Goal: Use online tool/utility: Utilize a website feature to perform a specific function

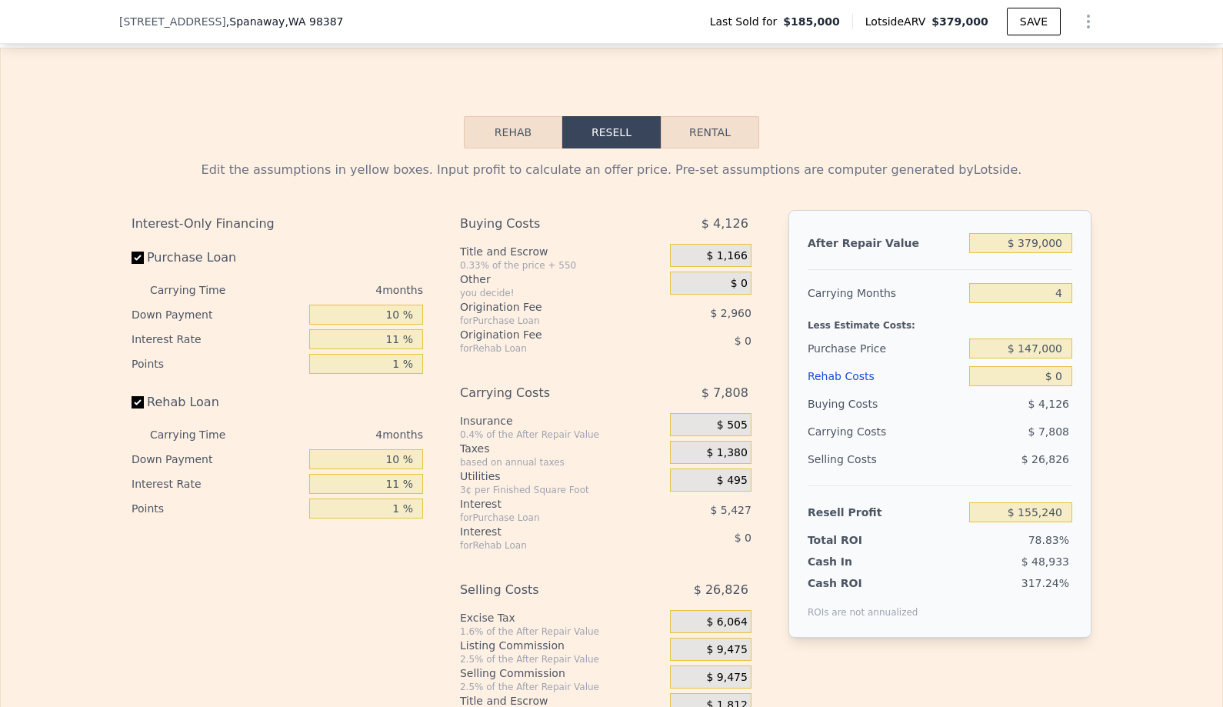
scroll to position [2275, 0]
click at [1039, 235] on input "$ 379,000" at bounding box center [1020, 242] width 103 height 20
type input "$ 3"
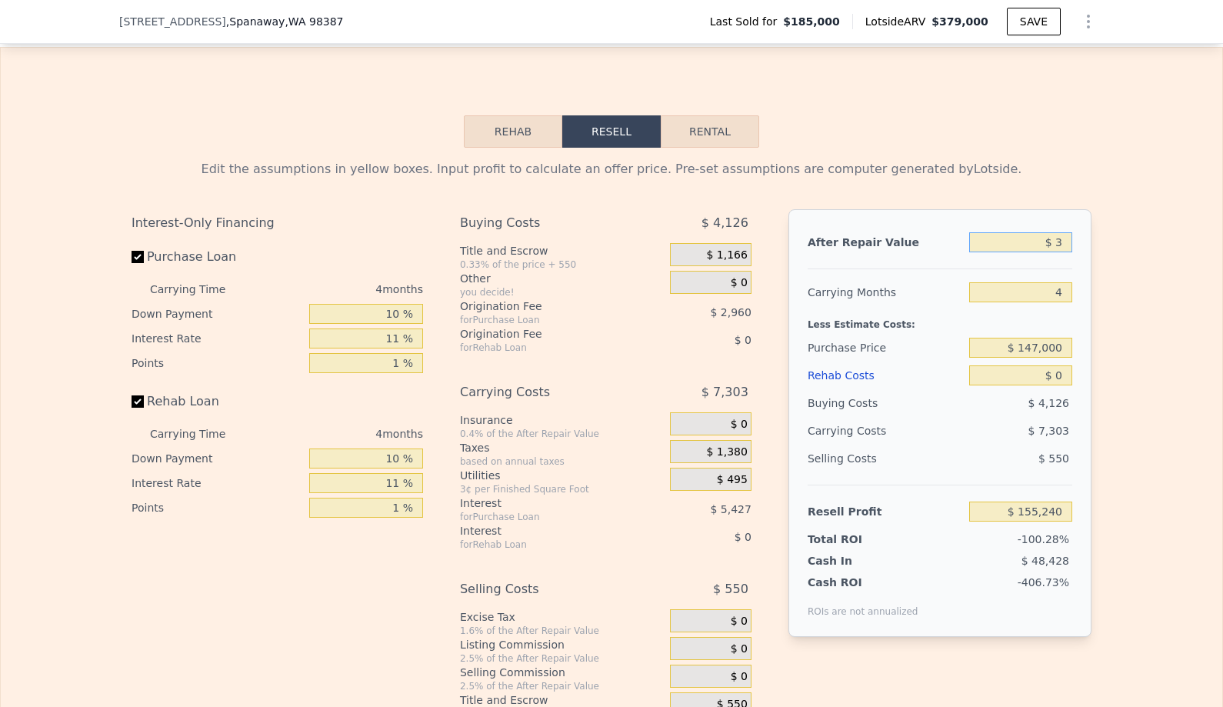
type input "-$ 196,976"
type input "$ 30"
type input "-$ 196,951"
type input "$ 300"
type input "-$ 196,701"
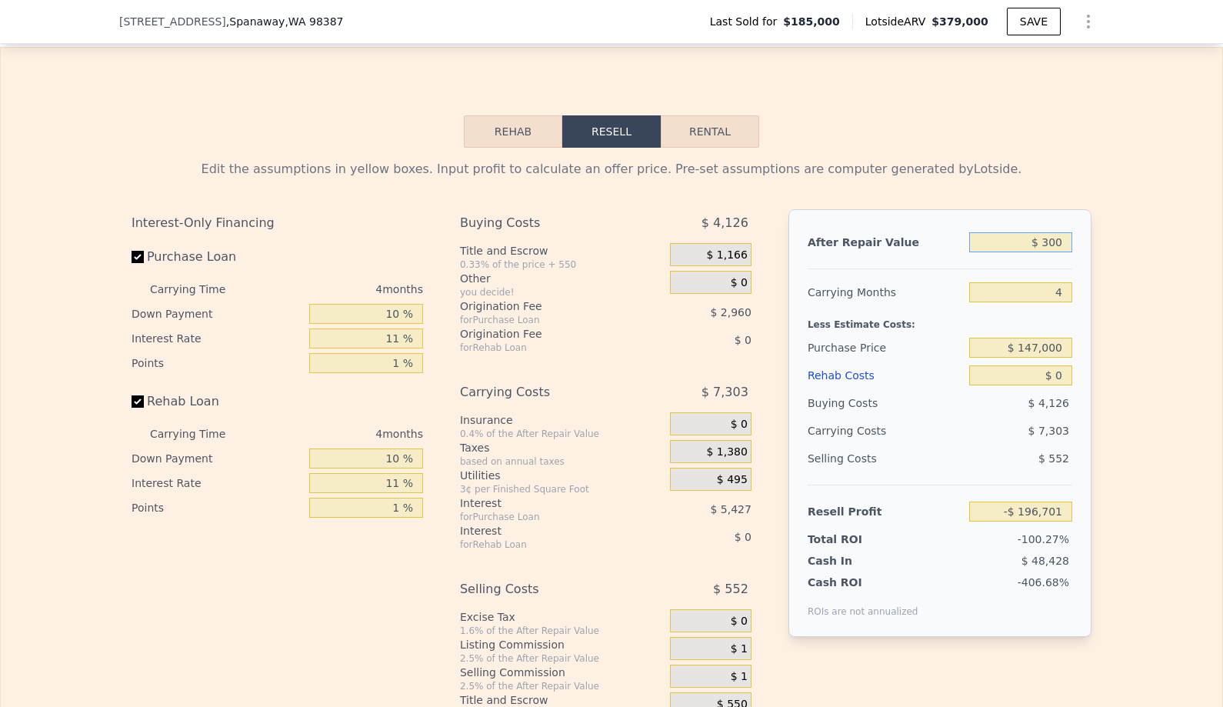
type input "$ 3,000"
type input "-$ 194,191"
type input "$ 30,000"
type input "-$ 169,099"
type input "$ 300,000"
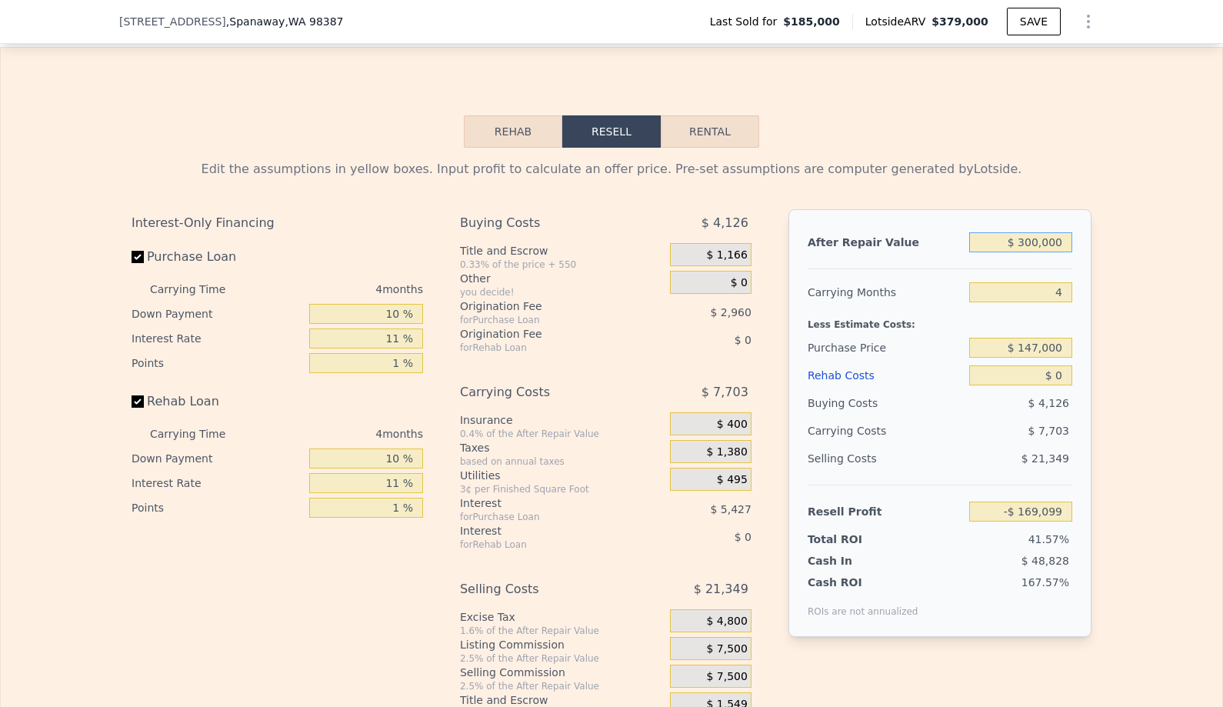
type input "$ 81,822"
click at [1047, 297] on input "4" at bounding box center [1020, 292] width 103 height 20
type input "3"
type input "$ 83,748"
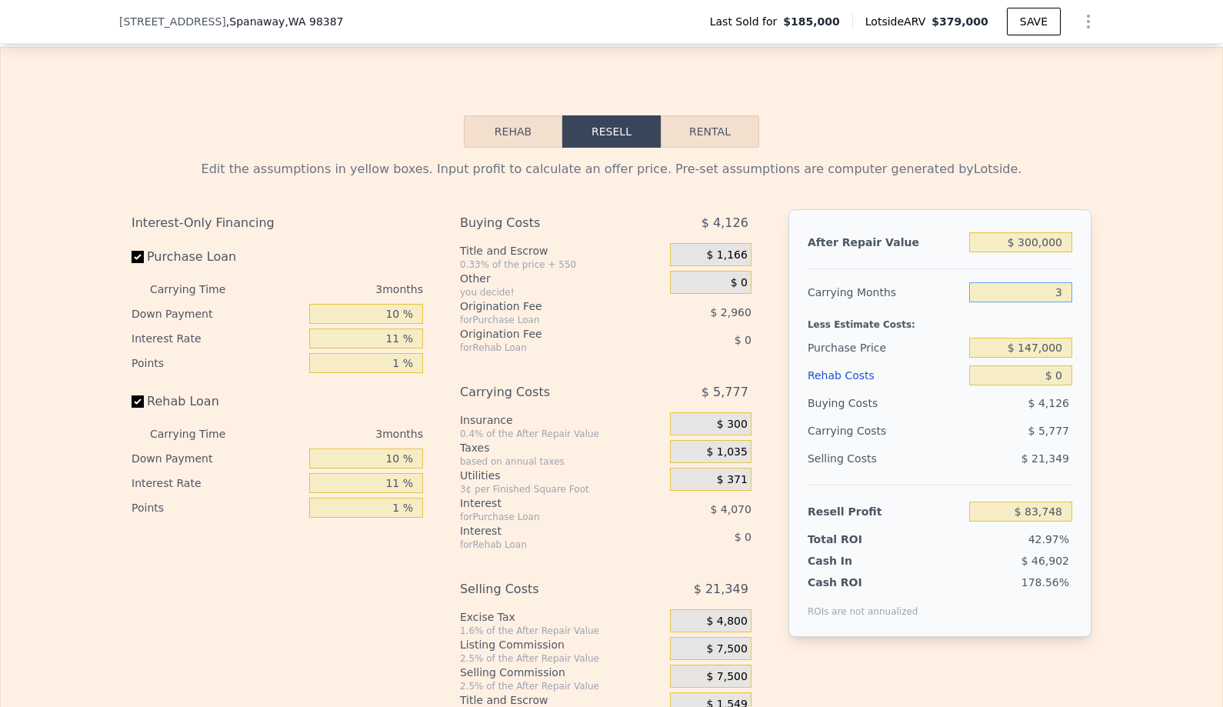
type input "3"
click at [1051, 344] on input "$ 147,000" at bounding box center [1020, 348] width 103 height 20
type input "$ 147,000"
click at [1059, 372] on input "$ 0" at bounding box center [1020, 375] width 103 height 20
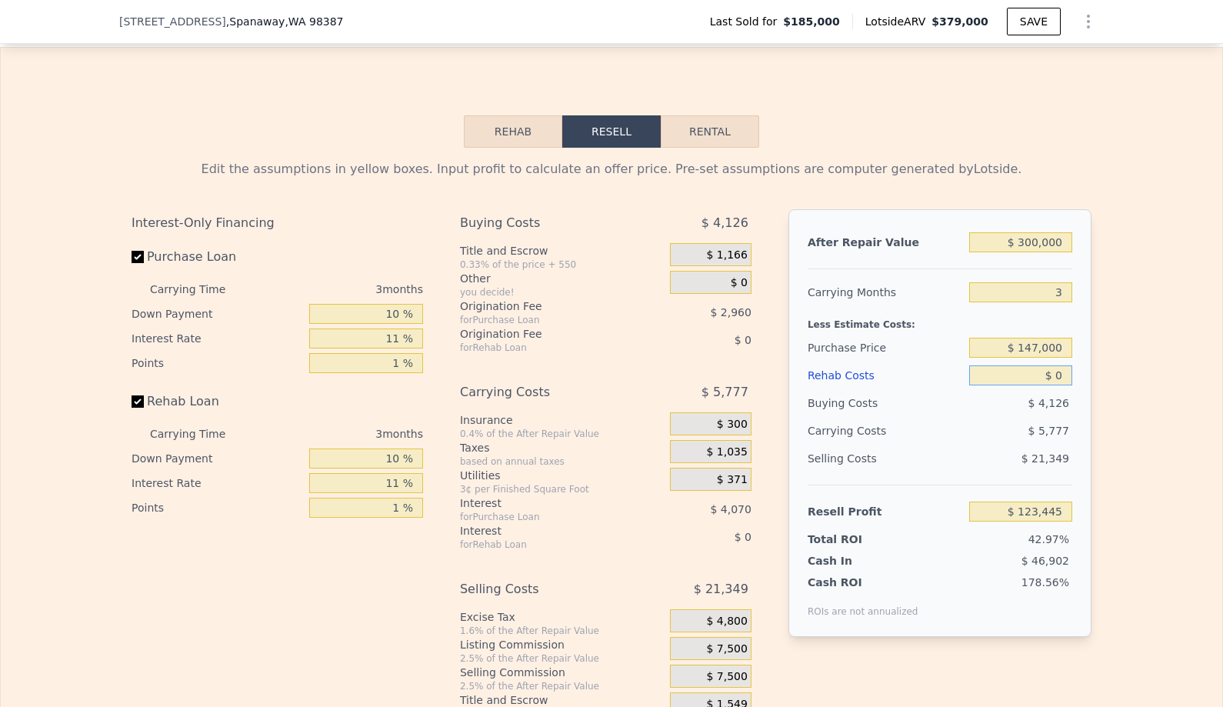
type input "$ 123,319"
click at [1059, 372] on input "$ 0" at bounding box center [1020, 375] width 103 height 20
type input "$ 3"
type input "$ 123,316"
type input "$ 35"
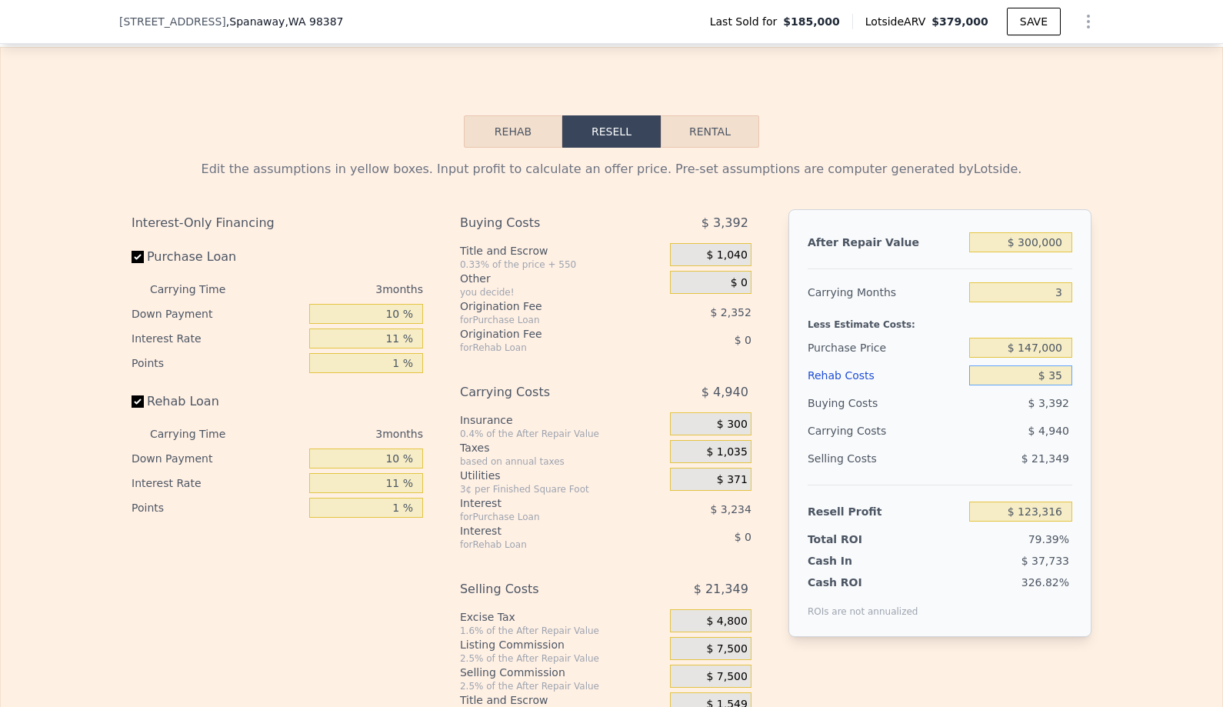
type input "$ 123,283"
type input "$ 350"
type input "$ 122,954"
type input "$ 3,500"
type input "$ 119,685"
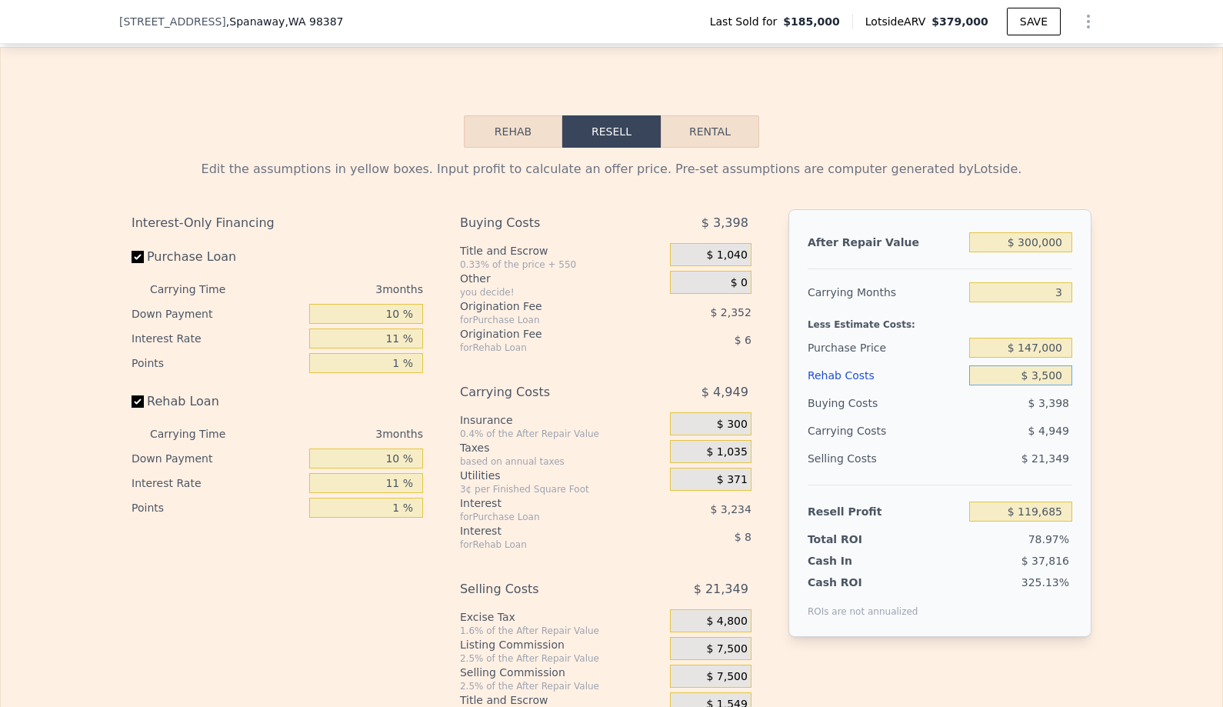
type input "$ 35,000"
type input "$ 86,988"
click at [954, 461] on div "Selling Costs" at bounding box center [884, 458] width 155 height 28
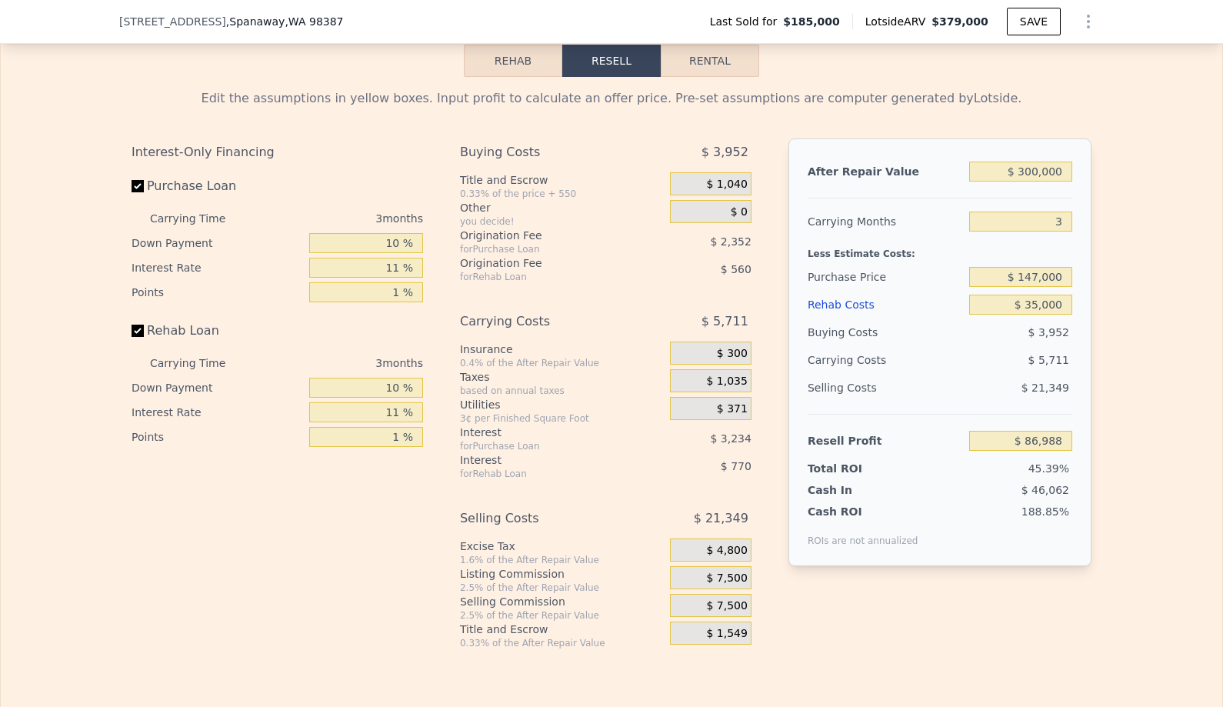
scroll to position [2347, 0]
click at [730, 581] on span "$ 7,500" at bounding box center [726, 578] width 41 height 14
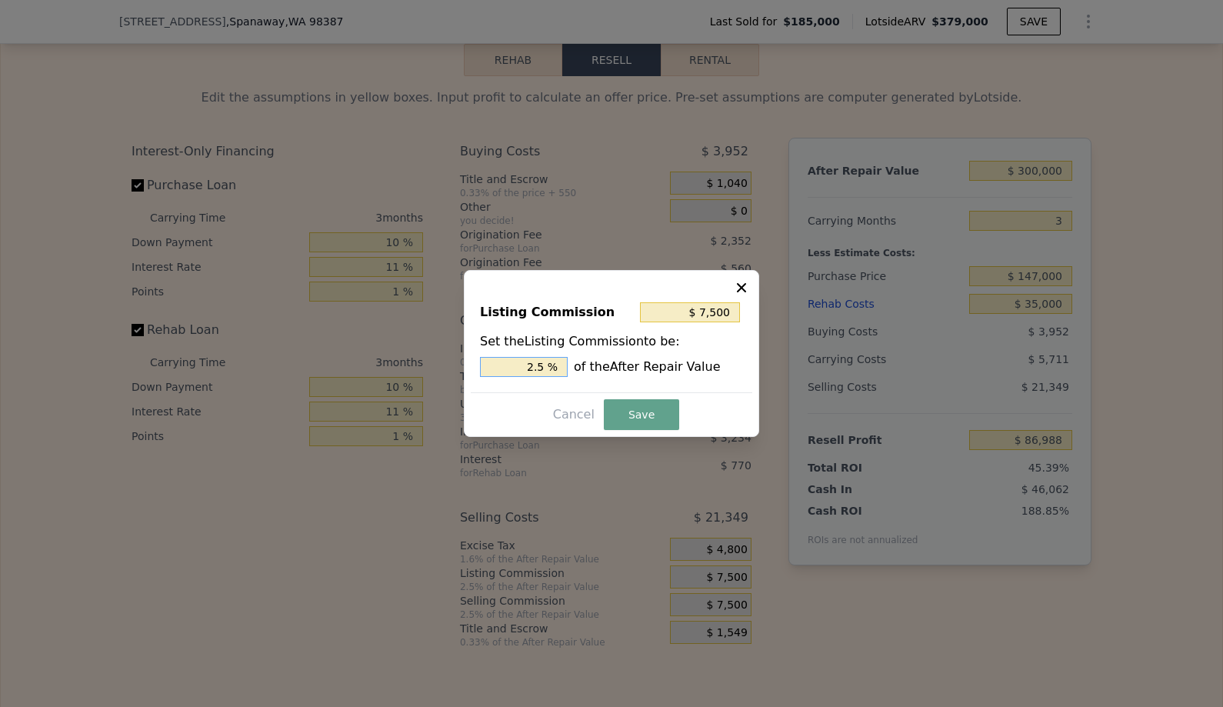
click at [541, 370] on input "2.5 %" at bounding box center [524, 367] width 88 height 20
type input "-"
type input "$ 0"
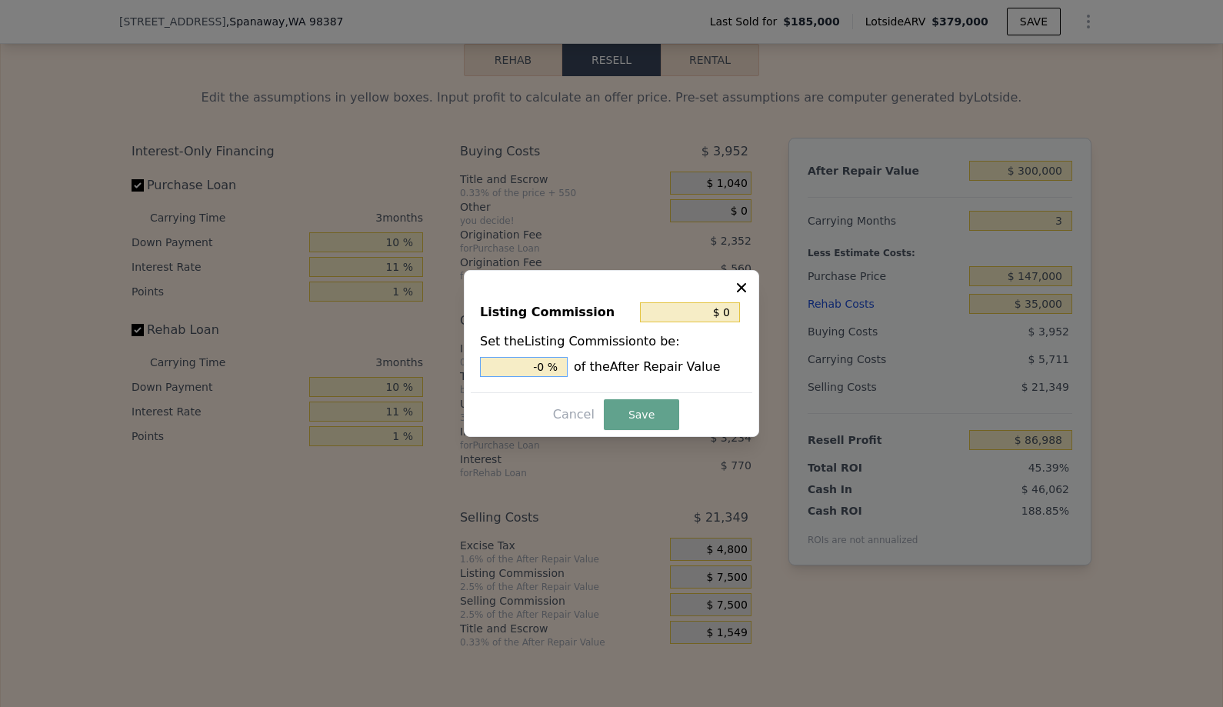
type input "-"
type input "0 %"
click at [636, 415] on button "Save" at bounding box center [641, 414] width 75 height 31
type input "$ 94,488"
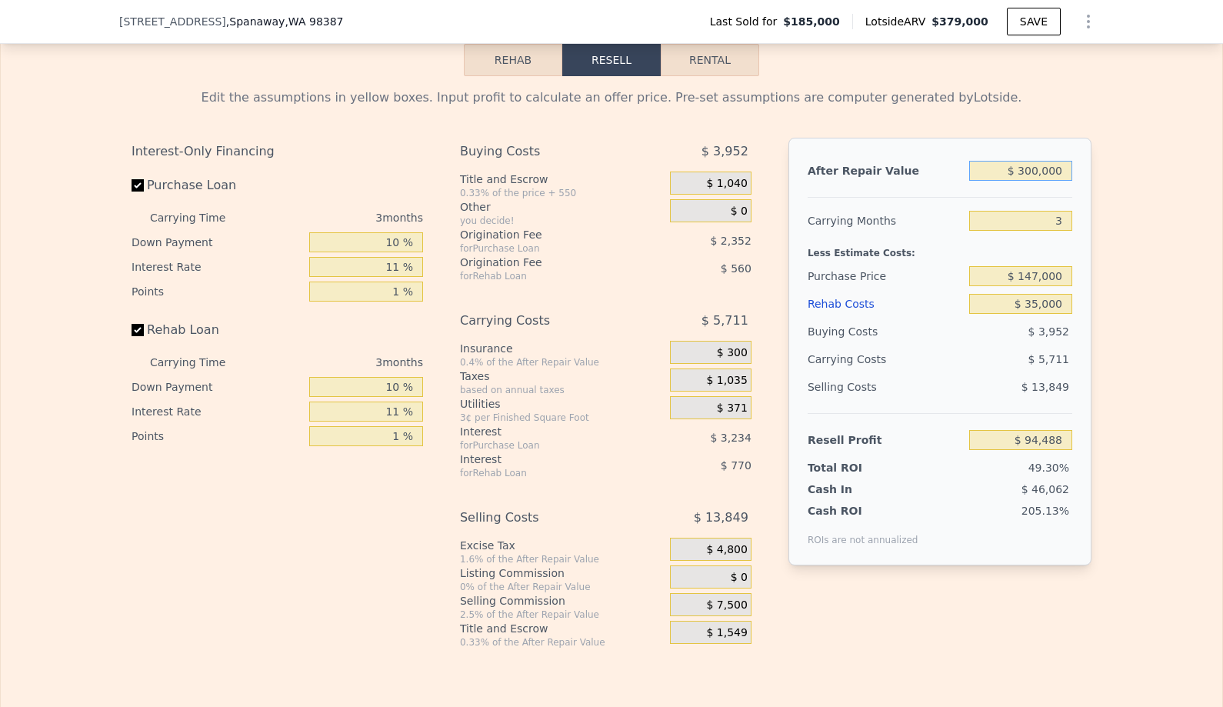
click at [1045, 175] on input "$ 300,000" at bounding box center [1020, 171] width 103 height 20
type input "$ 3"
type input "-$ 191,910"
type input "$ 31"
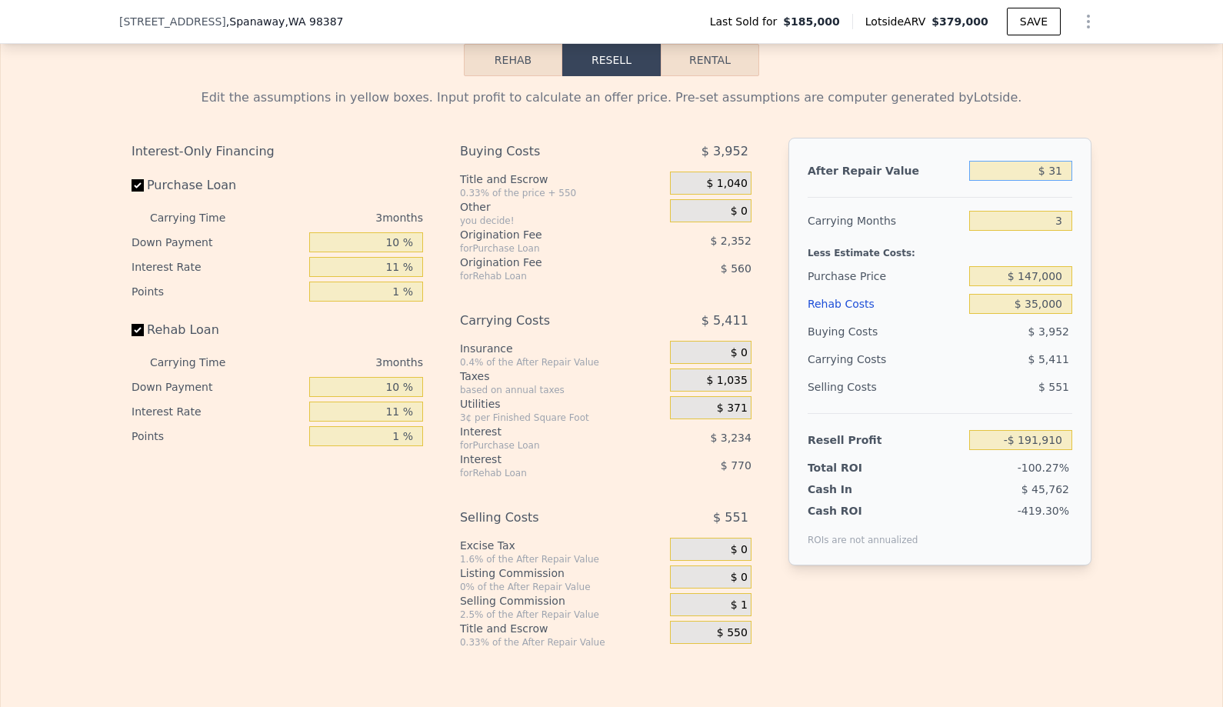
type input "-$ 191,883"
type input "$ 310"
type input "-$ 191,617"
type input "$ 3,100"
type input "-$ 188,954"
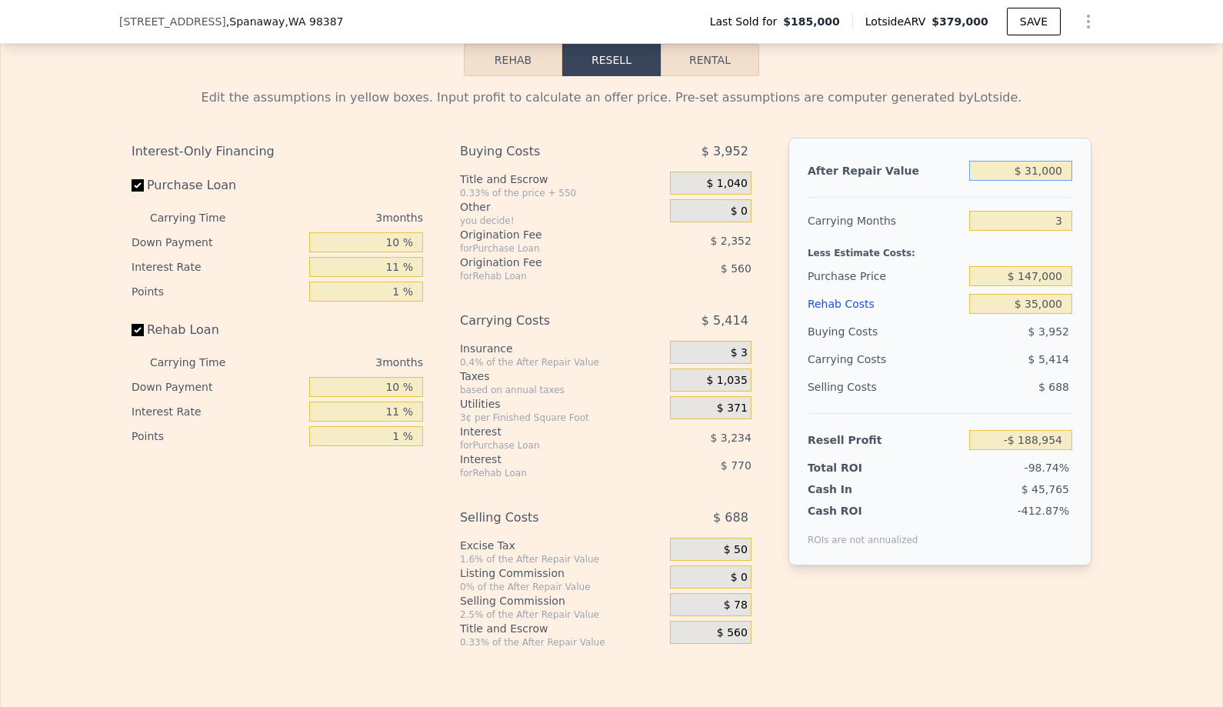
type input "$ 310,000"
type input "$ 104,035"
click at [990, 248] on div "Less Estimate Costs:" at bounding box center [939, 249] width 265 height 28
click at [1029, 438] on input "$ 104,035" at bounding box center [1020, 440] width 103 height 20
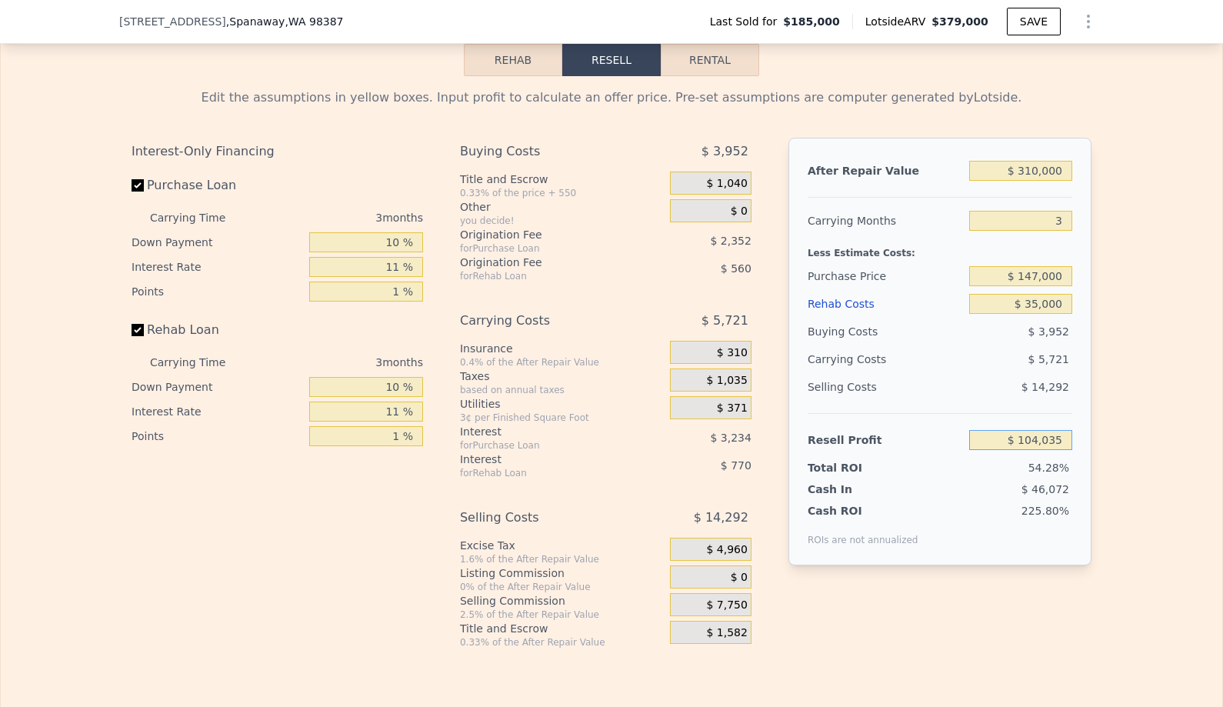
click at [1029, 438] on input "$ 104,035" at bounding box center [1020, 440] width 103 height 20
type input "$ 379,000"
type input "4"
type input "$ 0"
type input "$ 155,240"
